Goal: Task Accomplishment & Management: Manage account settings

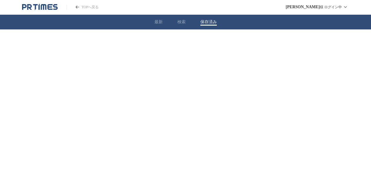
click at [201, 23] on button "保存済み" at bounding box center [208, 21] width 16 height 5
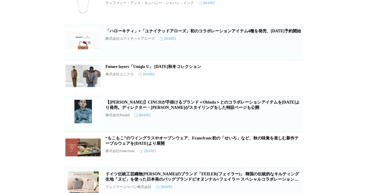
scroll to position [125, 0]
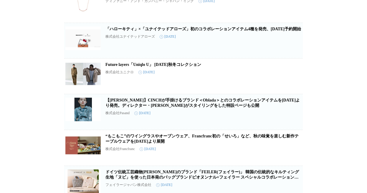
click at [293, 117] on icon "button" at bounding box center [293, 114] width 4 height 5
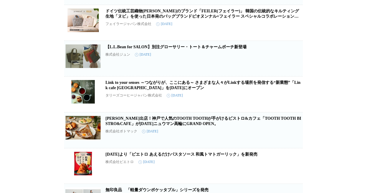
scroll to position [252, 0]
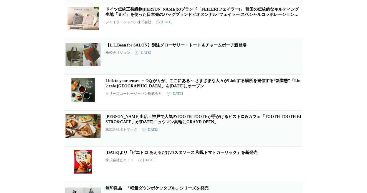
click at [292, 134] on icon "button" at bounding box center [293, 130] width 4 height 5
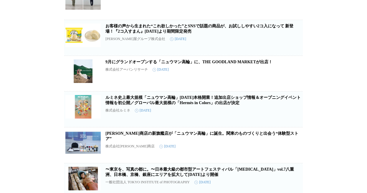
scroll to position [420, 0]
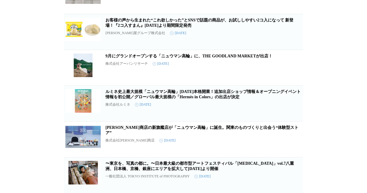
click at [292, 109] on icon "button" at bounding box center [293, 105] width 4 height 5
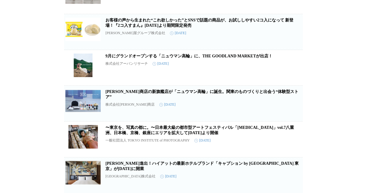
click at [292, 109] on icon "button" at bounding box center [292, 105] width 7 height 7
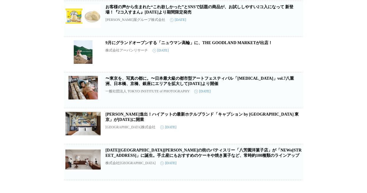
scroll to position [456, 0]
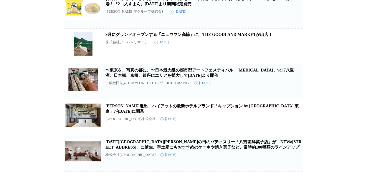
click at [291, 160] on icon "button" at bounding box center [292, 156] width 7 height 7
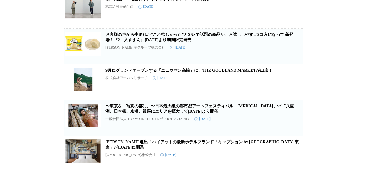
scroll to position [424, 0]
click at [226, 141] on link "[PERSON_NAME]進出！ハイアットの最新ホテルブランド「キャプション by [GEOGRAPHIC_DATA] 東京」が[DATE]に開業" at bounding box center [201, 145] width 193 height 10
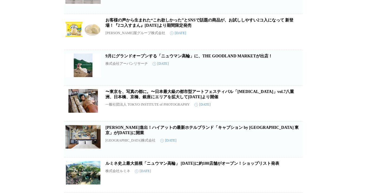
scroll to position [389, 0]
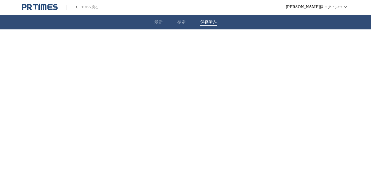
click at [204, 22] on button "保存済み" at bounding box center [208, 21] width 16 height 5
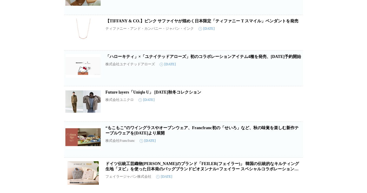
scroll to position [147, 0]
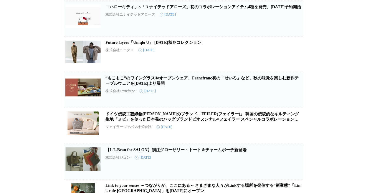
click at [293, 59] on icon "button" at bounding box center [293, 56] width 4 height 5
